Goal: Find specific page/section: Find specific page/section

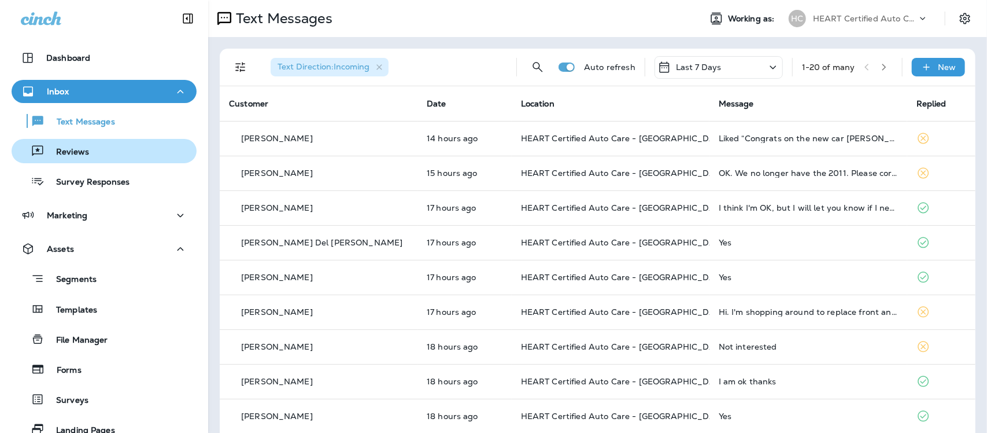
click at [82, 142] on div "Reviews" at bounding box center [52, 150] width 73 height 17
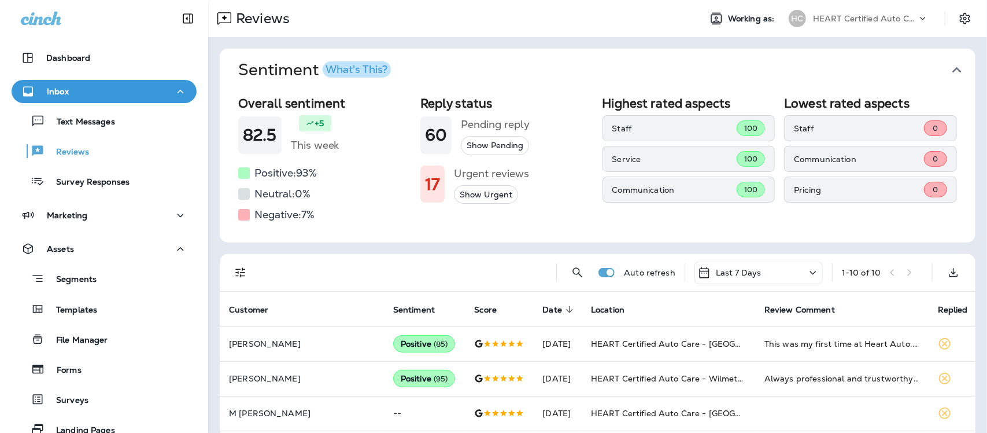
click at [950, 65] on icon "button" at bounding box center [957, 70] width 19 height 19
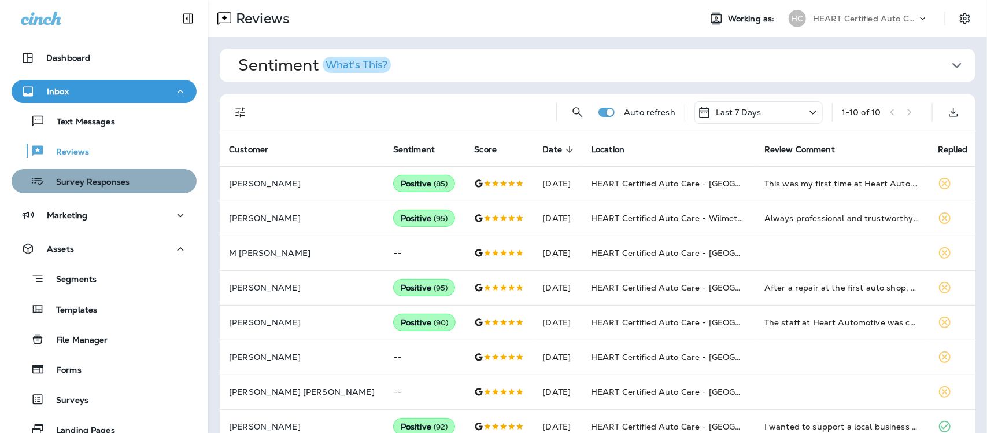
click at [105, 179] on p "Survey Responses" at bounding box center [87, 182] width 85 height 11
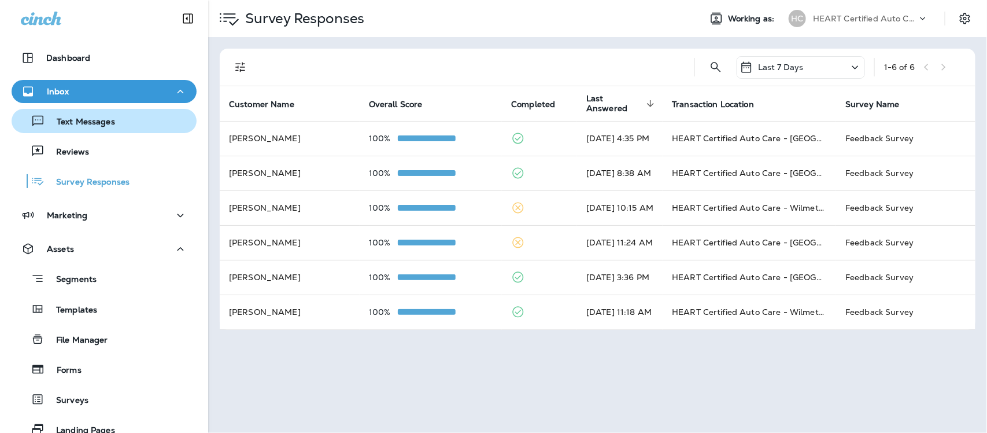
click at [93, 120] on p "Text Messages" at bounding box center [80, 122] width 70 height 11
